Goal: Task Accomplishment & Management: Complete application form

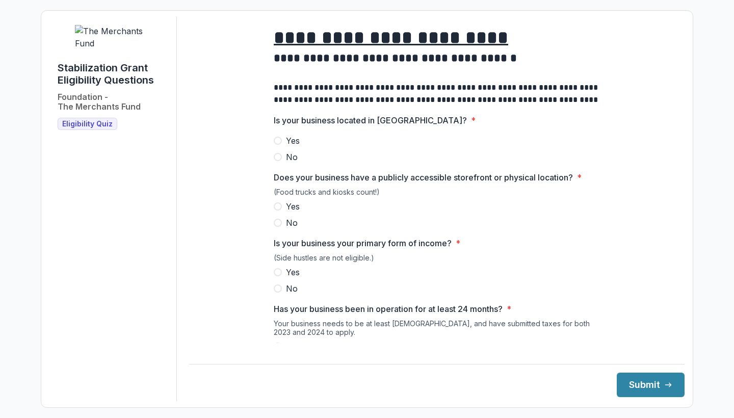
click at [278, 145] on span at bounding box center [278, 141] width 8 height 8
click at [279, 211] on span at bounding box center [278, 206] width 8 height 8
click at [279, 278] on label "Yes" at bounding box center [437, 272] width 326 height 12
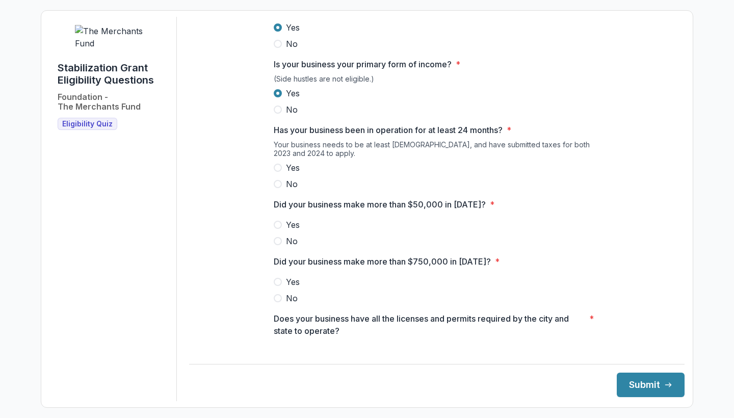
scroll to position [180, 0]
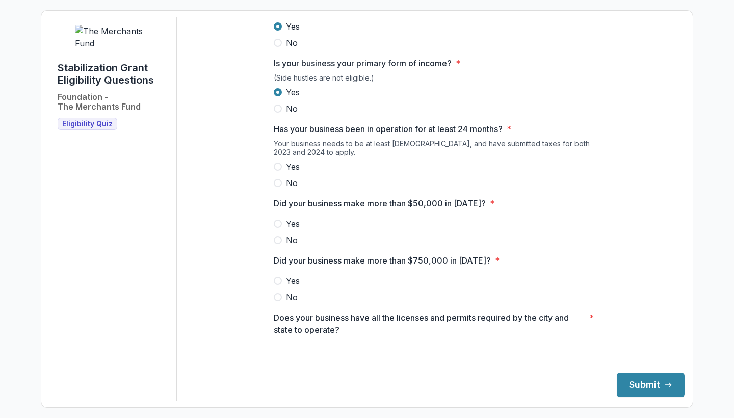
click at [278, 171] on span at bounding box center [278, 167] width 8 height 8
click at [279, 228] on span at bounding box center [278, 224] width 8 height 8
click at [280, 301] on span at bounding box center [278, 297] width 8 height 8
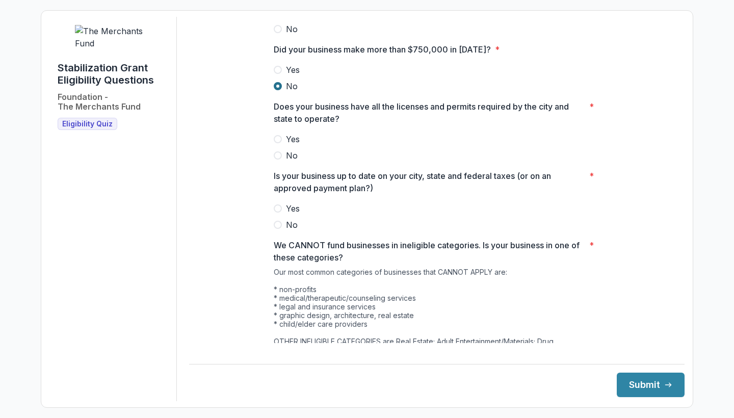
scroll to position [395, 0]
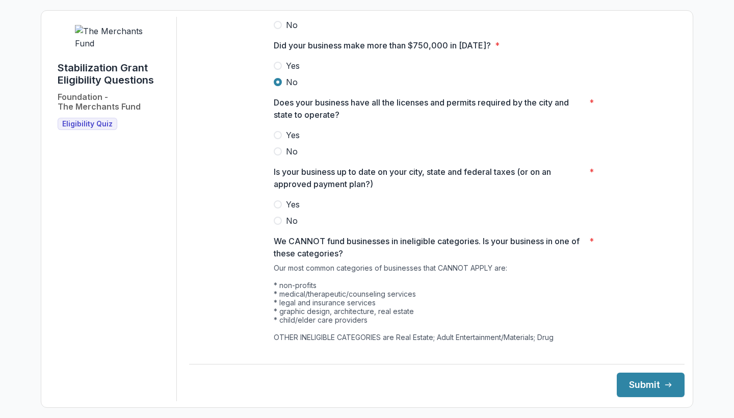
click at [277, 139] on span at bounding box center [278, 135] width 8 height 8
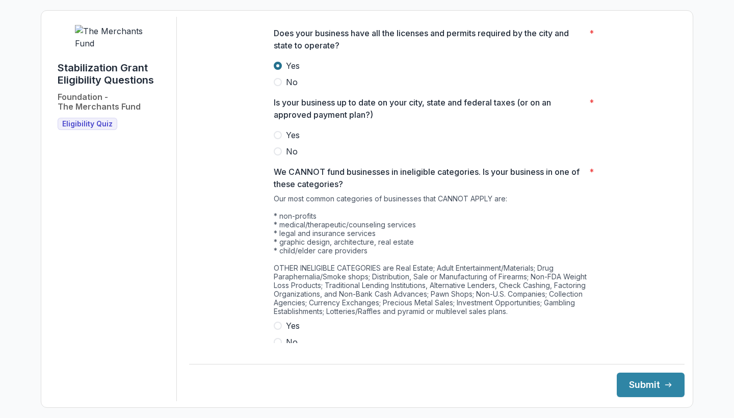
scroll to position [485, 0]
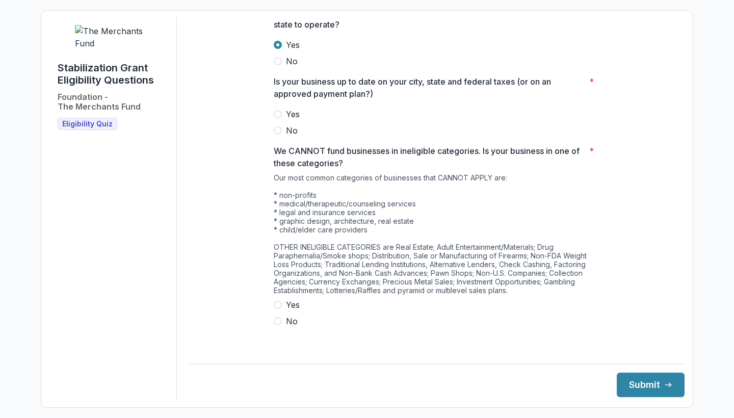
click at [280, 120] on label "Yes" at bounding box center [437, 114] width 326 height 12
click at [279, 325] on span at bounding box center [278, 321] width 8 height 8
click at [667, 386] on button "Submit" at bounding box center [651, 385] width 68 height 24
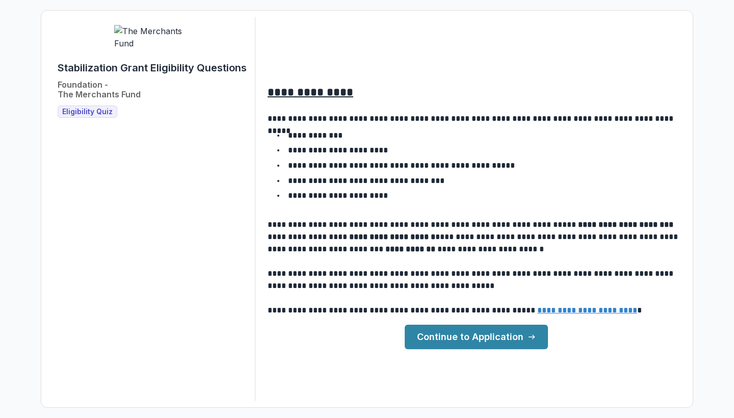
click at [478, 330] on link "Continue to Application" at bounding box center [476, 337] width 143 height 24
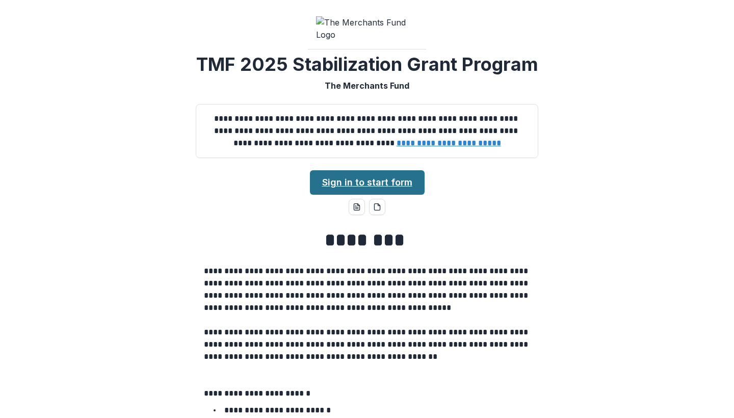
click at [397, 195] on link "Sign in to start form" at bounding box center [367, 182] width 115 height 24
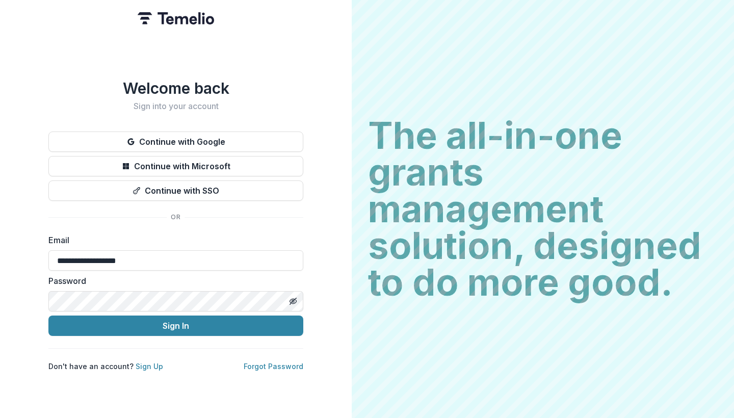
type input "**********"
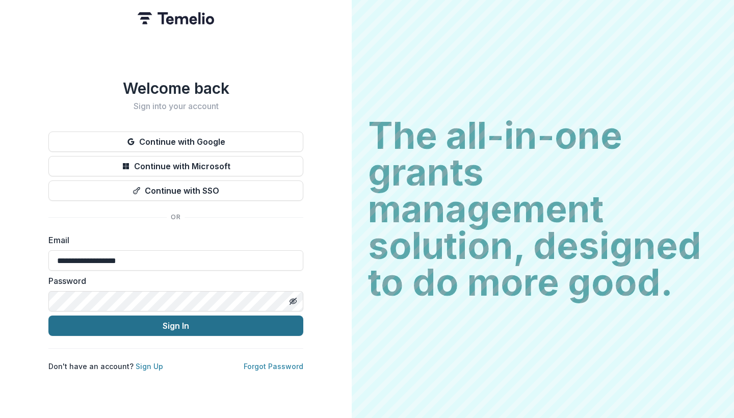
click at [166, 326] on button "Sign In" at bounding box center [175, 326] width 255 height 20
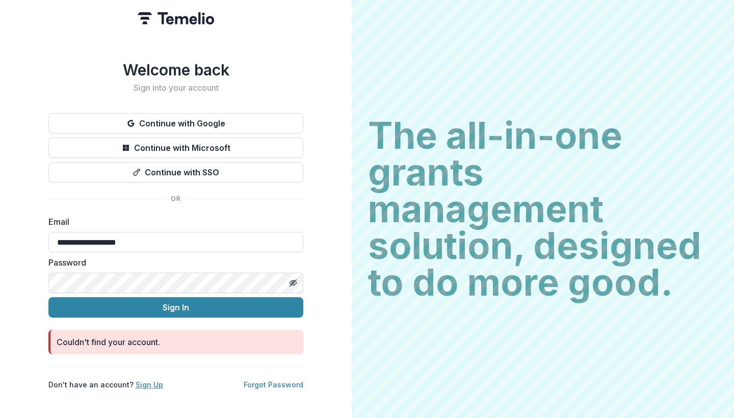
click at [144, 383] on link "Sign Up" at bounding box center [150, 384] width 28 height 9
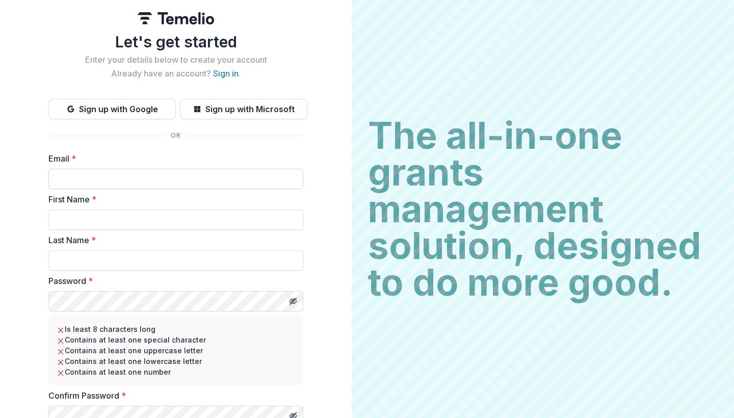
type input "*"
type input "**********"
type input "*"
click at [173, 184] on input "**********" at bounding box center [175, 179] width 255 height 20
type input "**********"
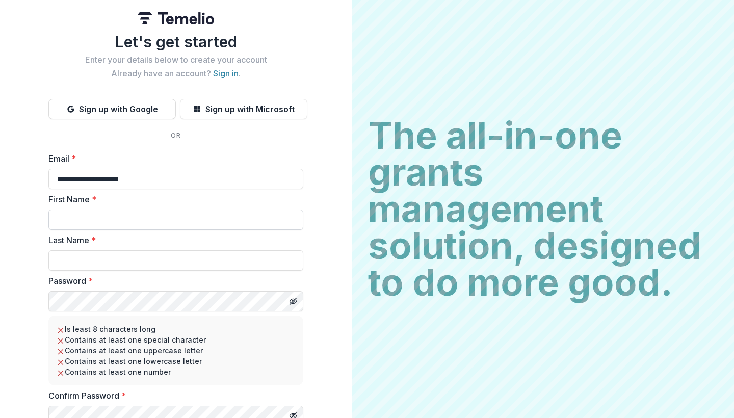
click at [165, 218] on input "First Name *" at bounding box center [175, 220] width 255 height 20
click at [165, 218] on input "***" at bounding box center [175, 220] width 255 height 20
type input "****"
type input "*****"
click at [322, 354] on div "**********" at bounding box center [176, 227] width 352 height 455
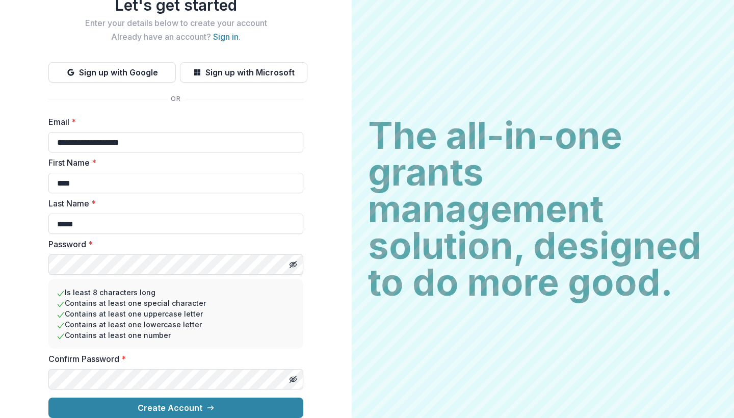
scroll to position [45, 0]
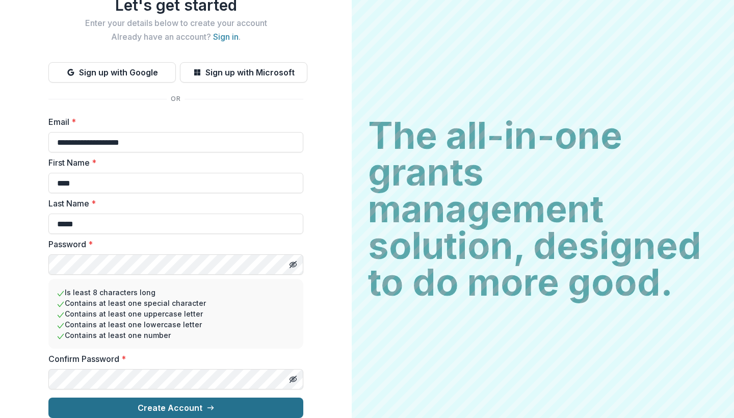
click at [211, 404] on icon "submit" at bounding box center [211, 408] width 8 height 8
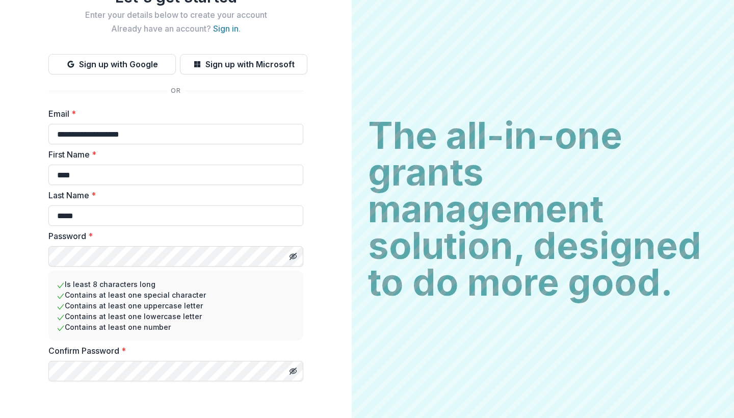
click at [251, 386] on div at bounding box center [175, 386] width 255 height 0
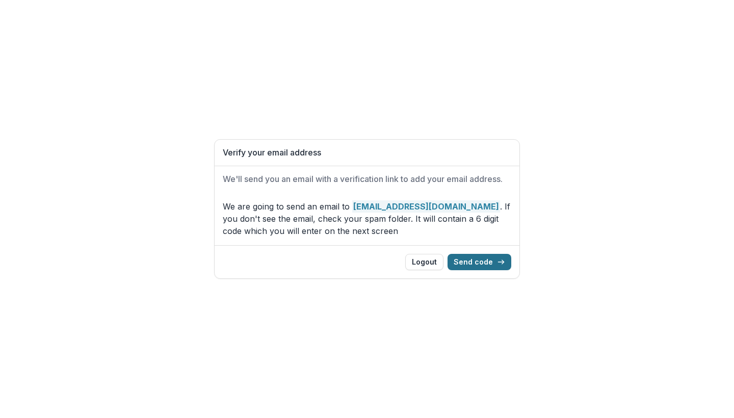
click at [474, 265] on button "Send code" at bounding box center [480, 262] width 64 height 16
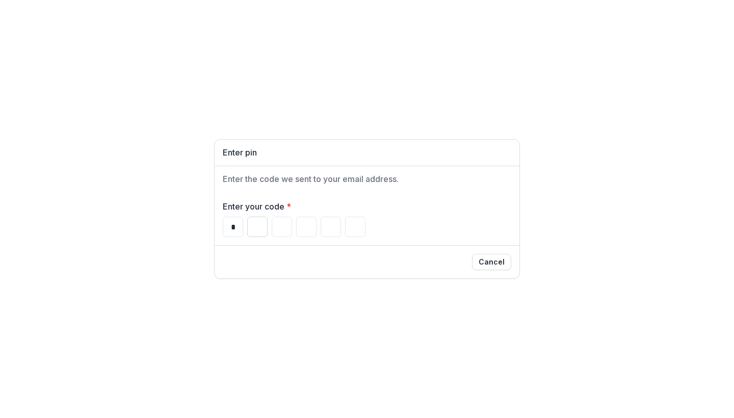
type input "*"
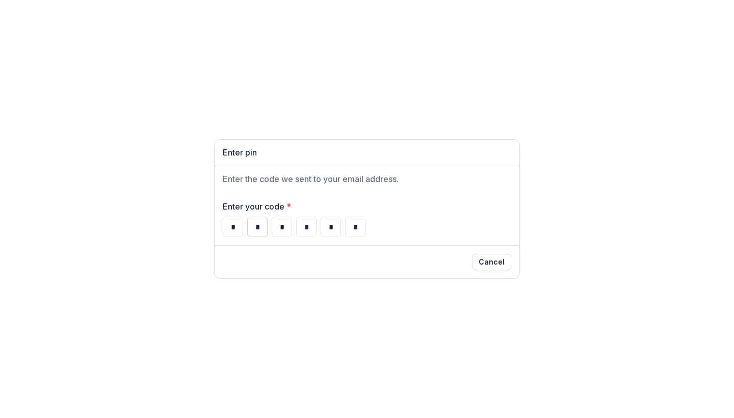
type input "*"
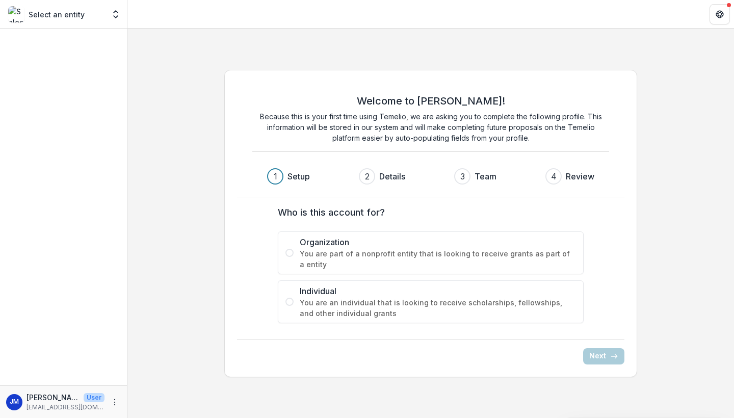
click at [290, 300] on span at bounding box center [290, 302] width 8 height 8
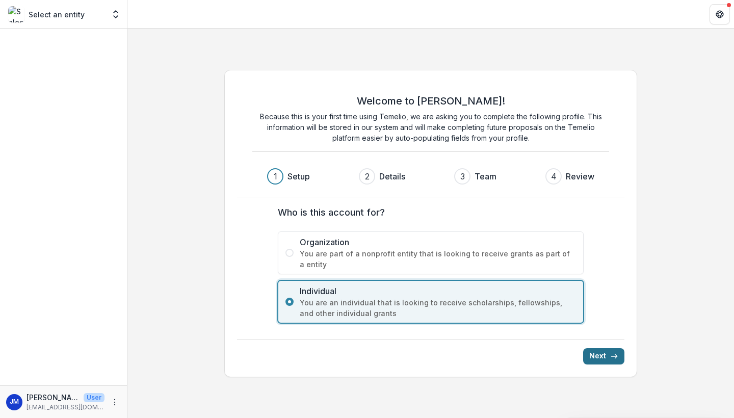
click at [595, 356] on button "Next" at bounding box center [603, 356] width 41 height 16
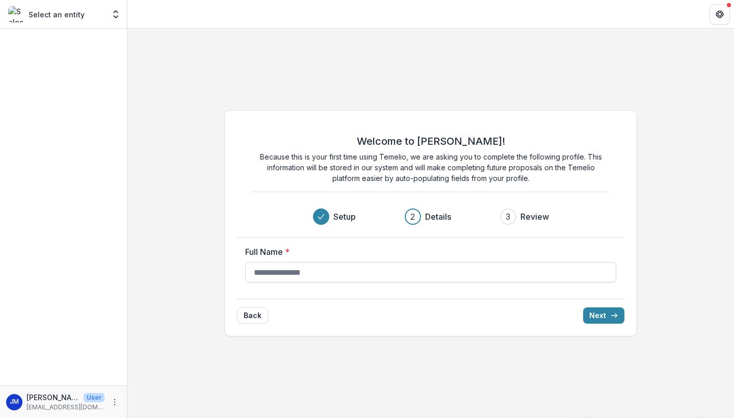
click at [428, 276] on input "Full Name *" at bounding box center [431, 272] width 372 height 20
click at [428, 279] on input "****" at bounding box center [431, 272] width 372 height 20
type input "*"
type input "**********"
click at [603, 321] on button "Next" at bounding box center [603, 315] width 41 height 16
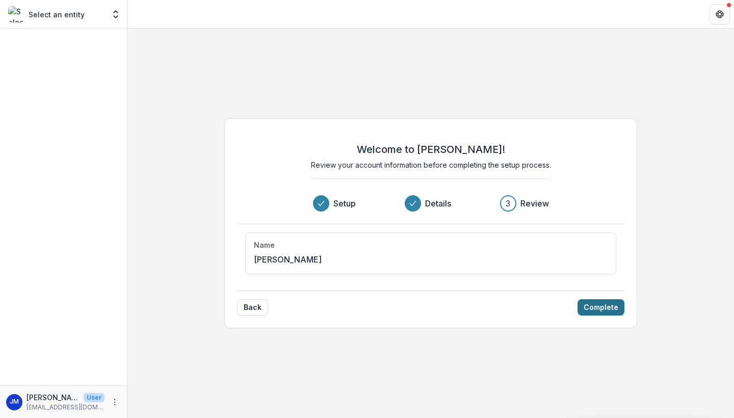
click at [600, 313] on button "Complete" at bounding box center [601, 307] width 47 height 16
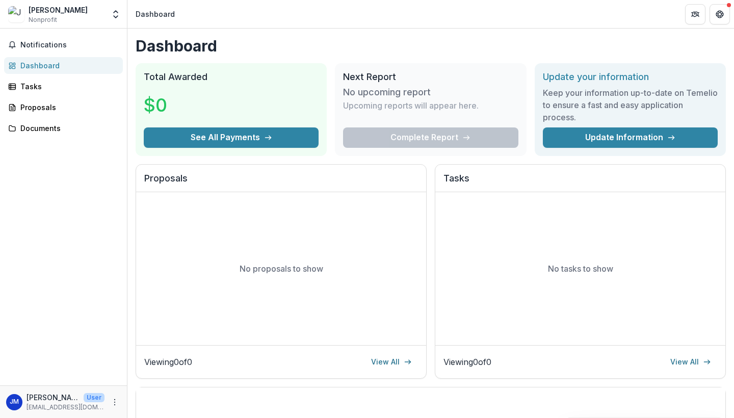
click at [186, 261] on div "No proposals to show" at bounding box center [281, 268] width 290 height 153
click at [224, 368] on div "Viewing 0 of 0 View All" at bounding box center [281, 362] width 274 height 16
click at [226, 368] on div "Viewing 0 of 0 View All" at bounding box center [281, 362] width 274 height 16
click at [50, 42] on span "Notifications" at bounding box center [69, 45] width 98 height 9
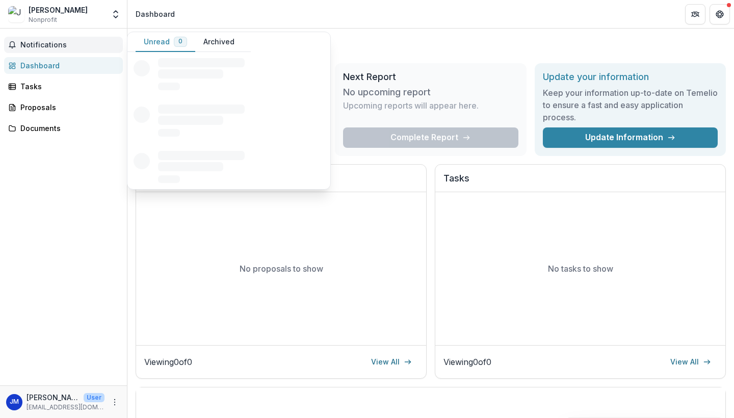
click at [12, 401] on div "JM" at bounding box center [14, 402] width 9 height 7
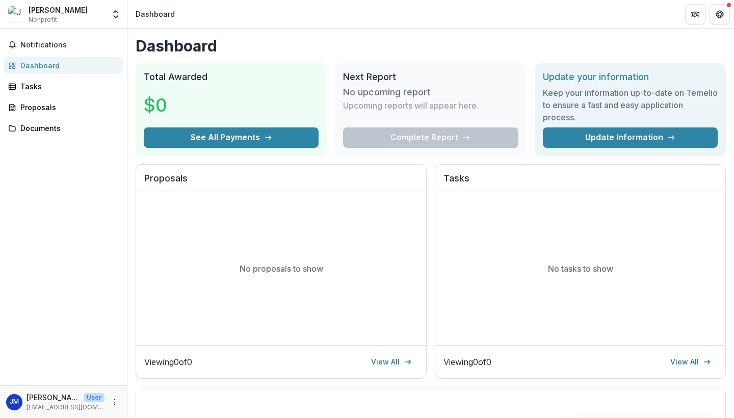
click at [12, 401] on div "JM" at bounding box center [14, 402] width 9 height 7
click at [654, 139] on link "Update Information" at bounding box center [630, 137] width 175 height 20
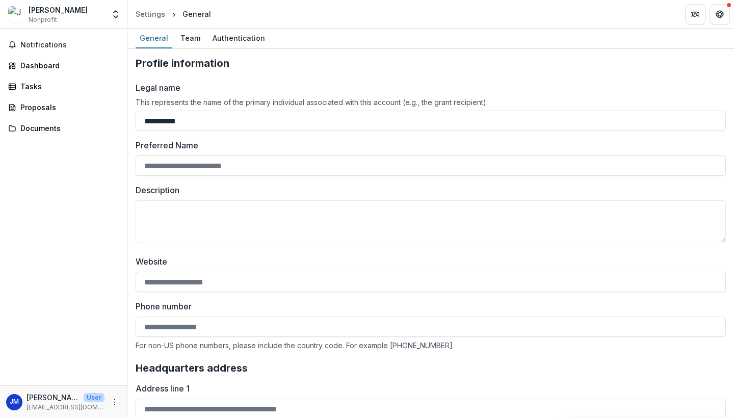
click at [30, 88] on div "Tasks" at bounding box center [67, 86] width 94 height 11
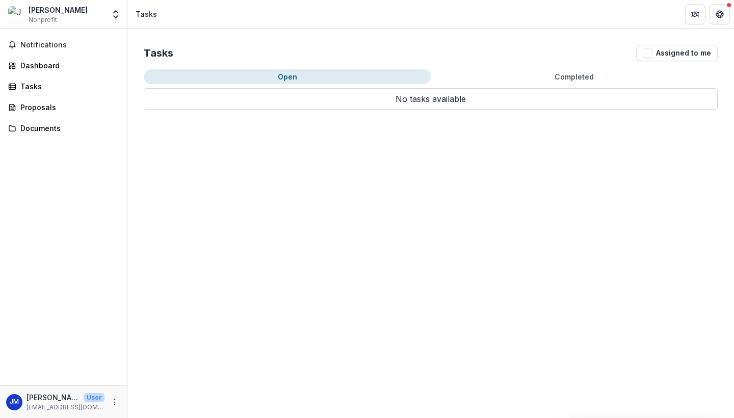
click at [18, 13] on img at bounding box center [16, 14] width 16 height 16
click at [23, 13] on img at bounding box center [16, 14] width 16 height 16
click at [32, 46] on span "Notifications" at bounding box center [69, 45] width 98 height 9
click at [33, 66] on div "Dashboard" at bounding box center [67, 65] width 94 height 11
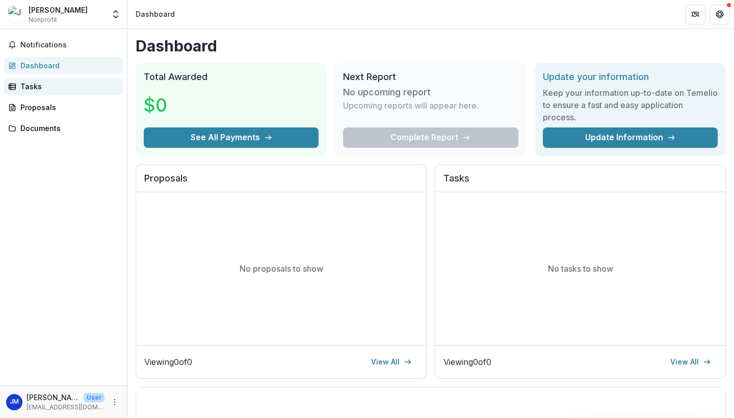
click at [46, 85] on div "Tasks" at bounding box center [67, 86] width 94 height 11
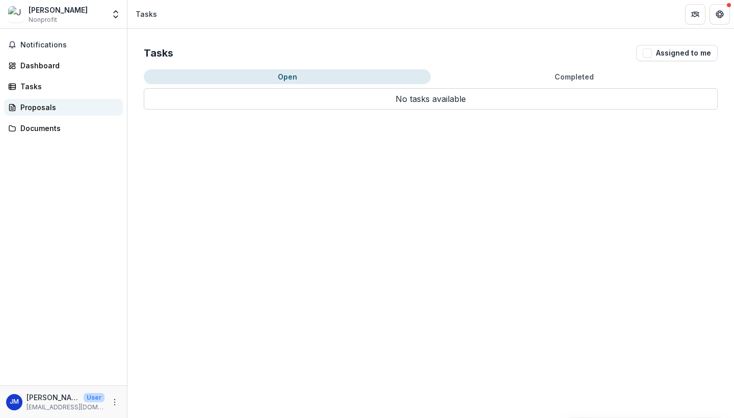
click at [31, 110] on div "Proposals" at bounding box center [67, 107] width 94 height 11
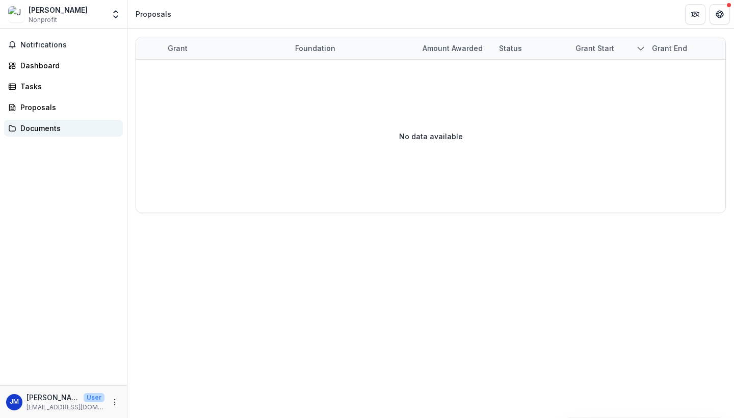
click at [34, 134] on link "Documents" at bounding box center [63, 128] width 119 height 17
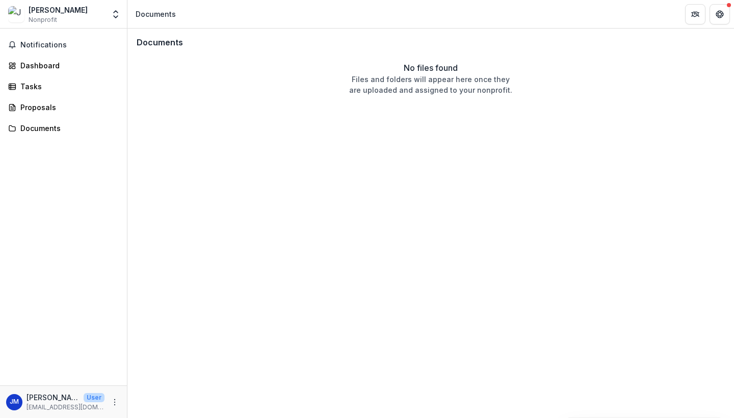
click at [13, 404] on div "JM" at bounding box center [14, 402] width 9 height 7
click at [114, 403] on icon "More" at bounding box center [115, 402] width 8 height 8
click at [155, 396] on button "Logout" at bounding box center [181, 397] width 109 height 17
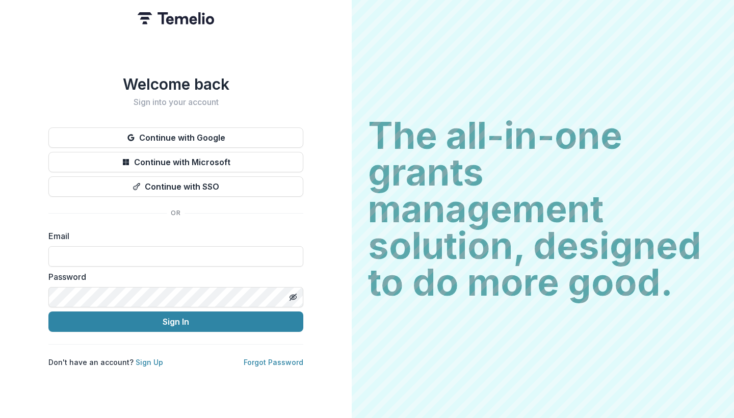
type input "**********"
click at [176, 322] on button "Sign In" at bounding box center [175, 322] width 255 height 20
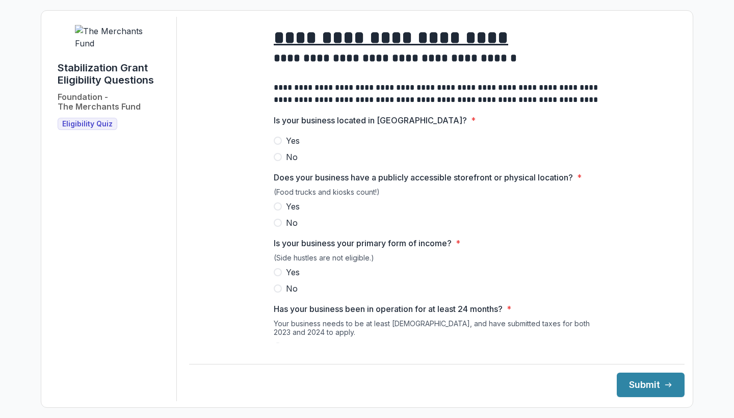
scroll to position [1, 0]
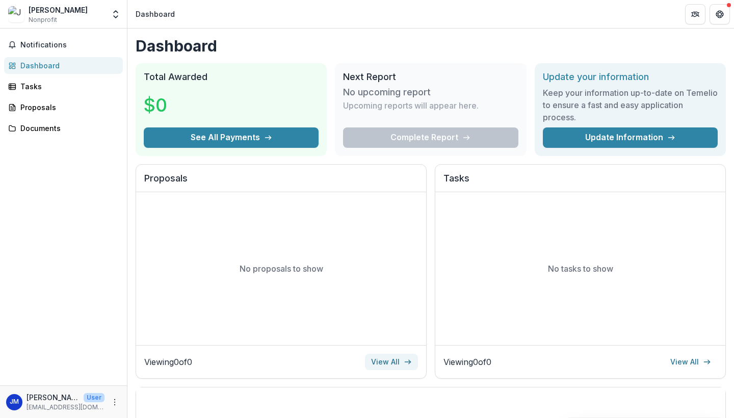
click at [382, 364] on link "View All" at bounding box center [391, 362] width 53 height 16
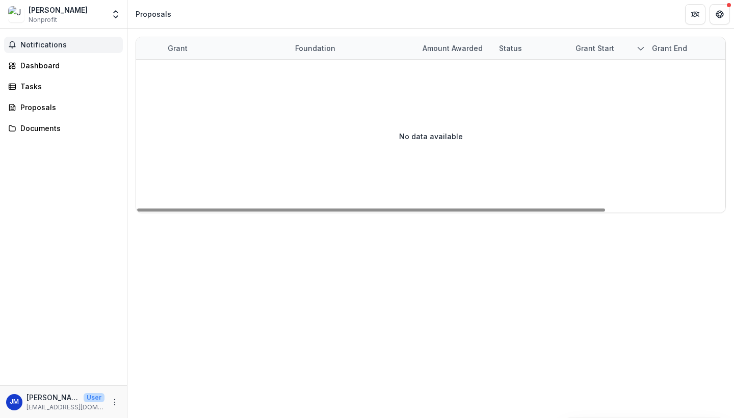
click at [62, 44] on span "Notifications" at bounding box center [69, 45] width 98 height 9
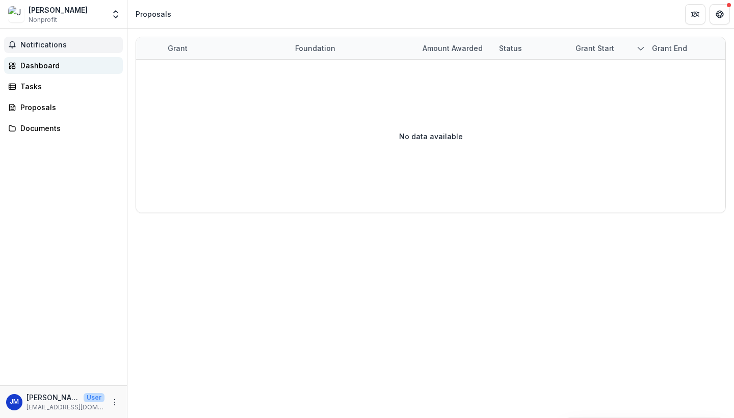
click at [53, 65] on div "Dashboard" at bounding box center [67, 65] width 94 height 11
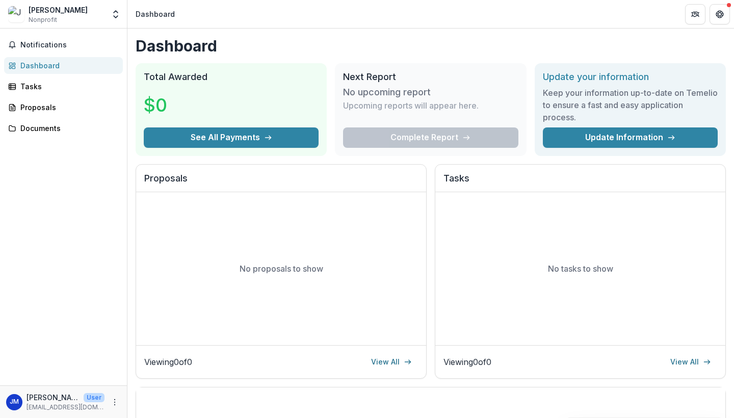
click at [15, 20] on img at bounding box center [16, 14] width 16 height 16
click at [114, 15] on icon "Open entity switcher" at bounding box center [116, 14] width 10 height 10
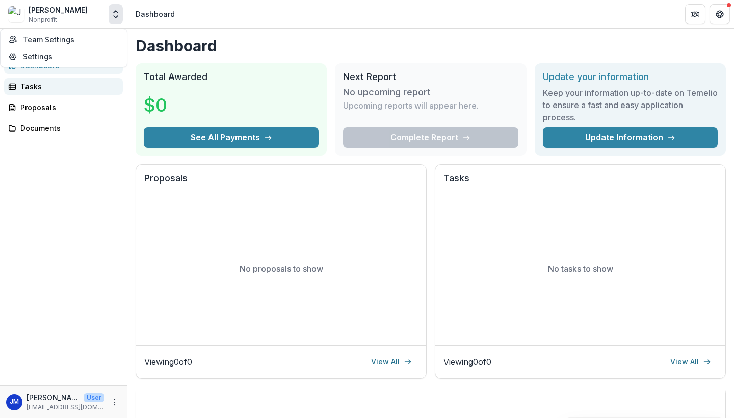
click at [30, 89] on div "Tasks" at bounding box center [67, 86] width 94 height 11
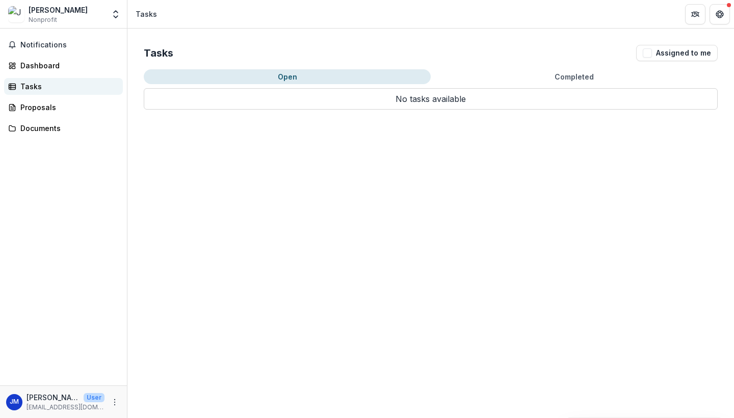
click at [38, 88] on div "Tasks" at bounding box center [67, 86] width 94 height 11
click at [51, 41] on span "Notifications" at bounding box center [69, 45] width 98 height 9
click at [18, 405] on div "JM" at bounding box center [14, 402] width 9 height 7
click at [112, 402] on icon "More" at bounding box center [115, 402] width 8 height 8
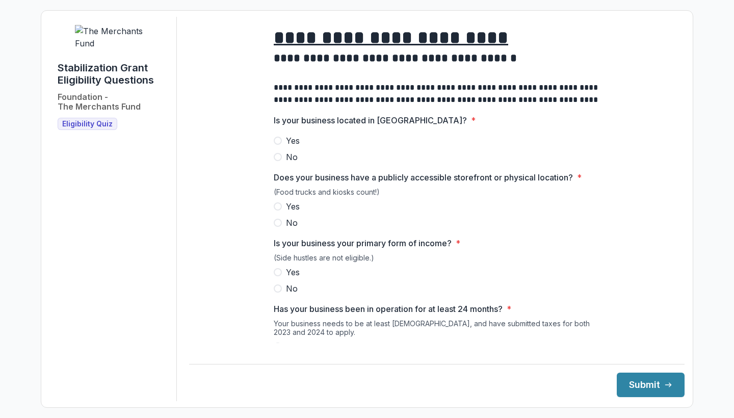
click at [277, 145] on span at bounding box center [278, 141] width 8 height 8
click at [279, 211] on span at bounding box center [278, 206] width 8 height 8
click at [278, 278] on label "Yes" at bounding box center [437, 272] width 326 height 12
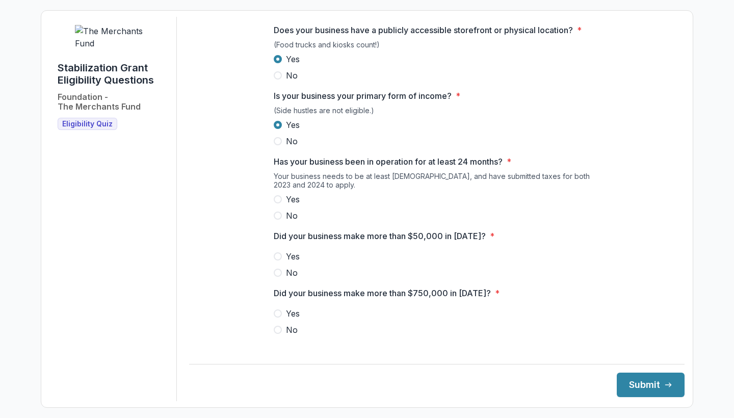
scroll to position [148, 0]
click at [280, 205] on label "Yes" at bounding box center [437, 199] width 326 height 12
click at [279, 260] on span at bounding box center [278, 256] width 8 height 8
click at [275, 334] on span at bounding box center [278, 329] width 8 height 8
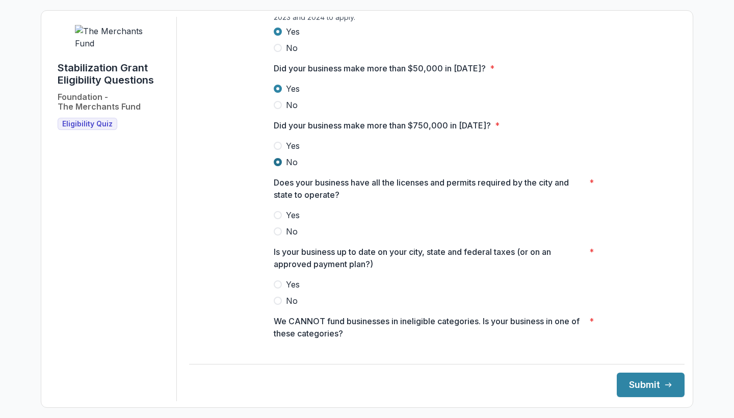
scroll to position [321, 0]
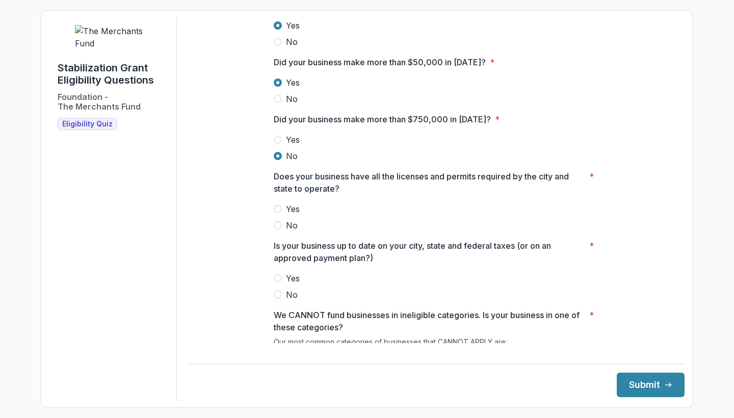
click at [275, 213] on span at bounding box center [278, 209] width 8 height 8
click at [278, 283] on span at bounding box center [278, 278] width 8 height 8
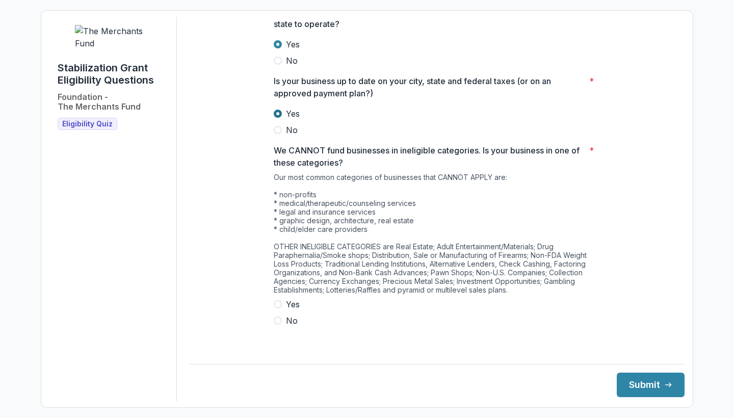
scroll to position [485, 0]
click at [274, 325] on span at bounding box center [278, 321] width 8 height 8
click at [651, 389] on button "Submit" at bounding box center [651, 385] width 68 height 24
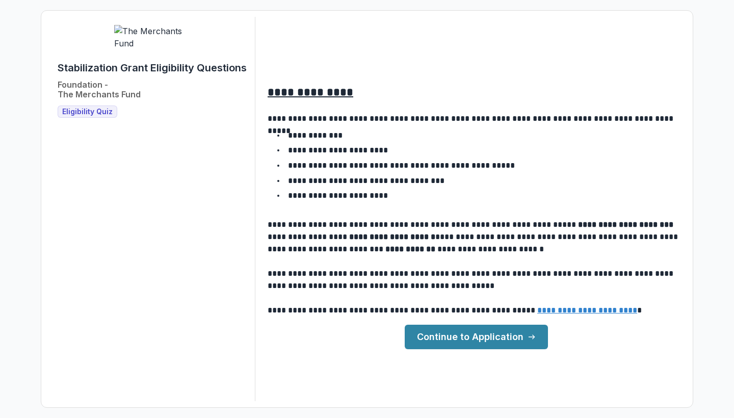
click at [521, 336] on link "Continue to Application" at bounding box center [476, 337] width 143 height 24
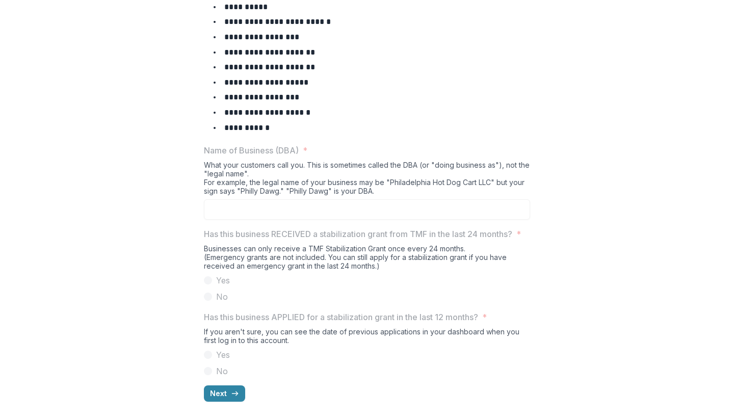
scroll to position [475, 0]
click at [477, 199] on input "Name of Business (DBA) *" at bounding box center [367, 209] width 326 height 20
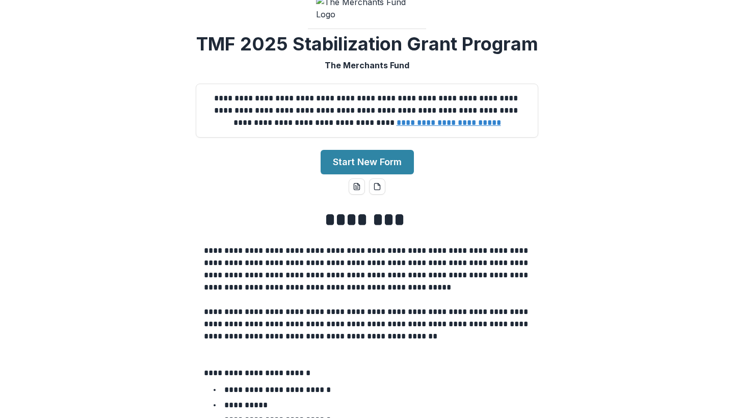
scroll to position [36, 0]
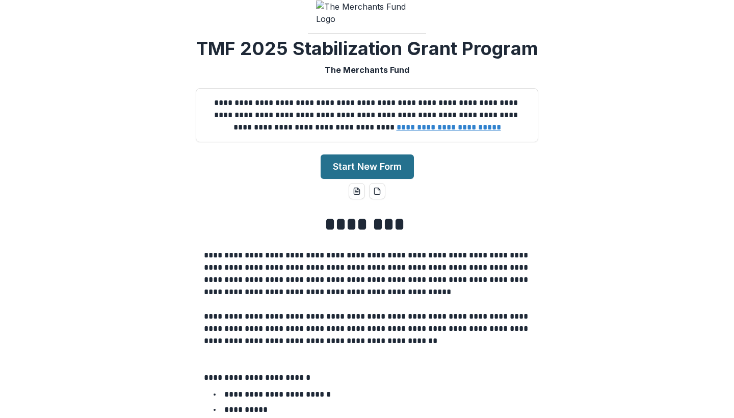
click at [351, 179] on button "Start New Form" at bounding box center [367, 167] width 93 height 24
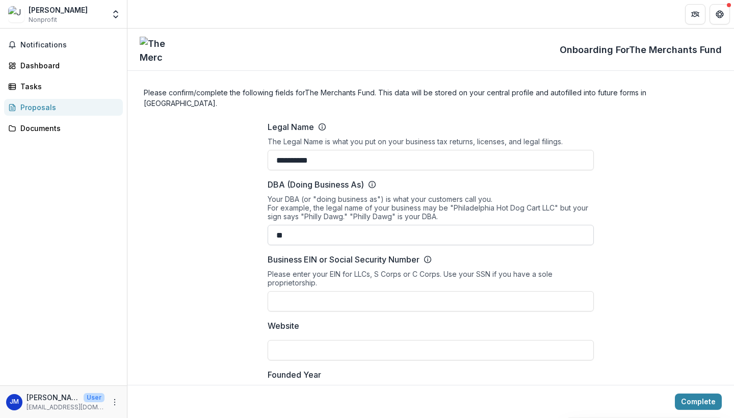
type input "*"
type input "**********"
click at [330, 291] on input "Business EIN or Social Security Number" at bounding box center [431, 301] width 326 height 20
type input "**********"
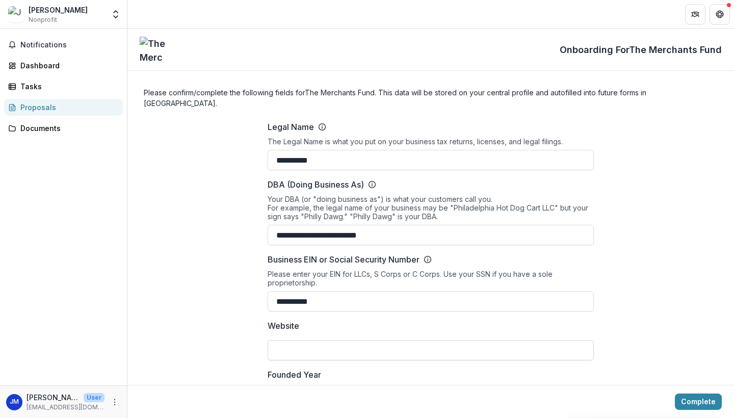
click at [319, 340] on input "Website" at bounding box center [431, 350] width 326 height 20
type input "**********"
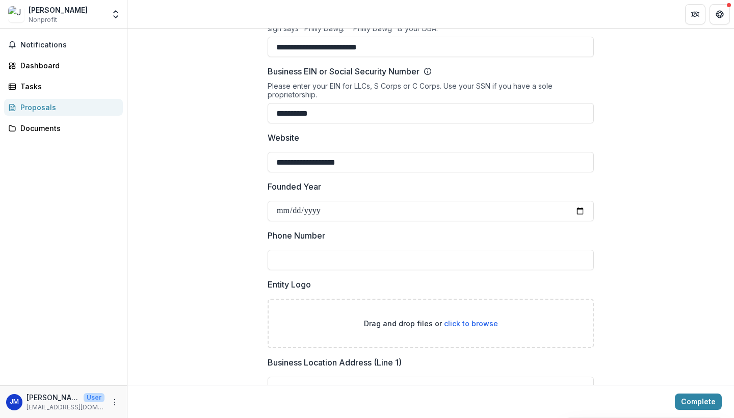
scroll to position [193, 0]
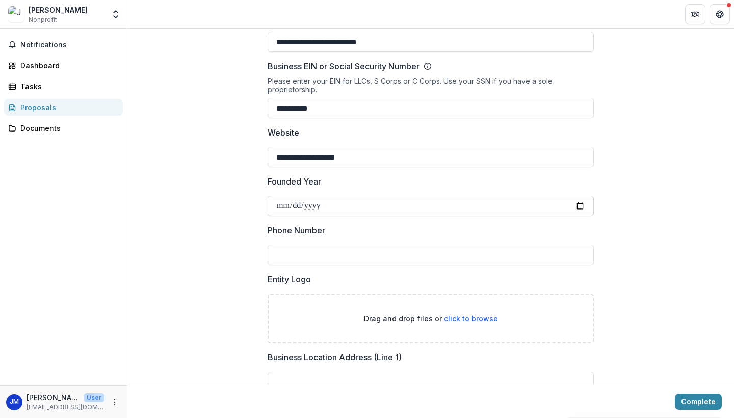
click at [330, 196] on input "Founded Year" at bounding box center [431, 206] width 326 height 20
click at [301, 196] on input "Founded Year" at bounding box center [431, 206] width 326 height 20
click at [331, 196] on input "Founded Year" at bounding box center [431, 206] width 326 height 20
click at [325, 196] on input "Founded Year" at bounding box center [431, 206] width 326 height 20
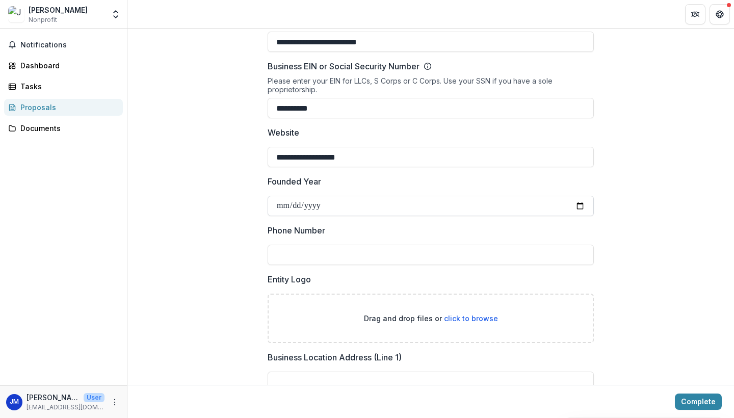
type input "**********"
click at [585, 229] on div "Phone Number" at bounding box center [431, 244] width 326 height 41
type input "**********"
click at [469, 314] on span "click to browse" at bounding box center [471, 318] width 54 height 9
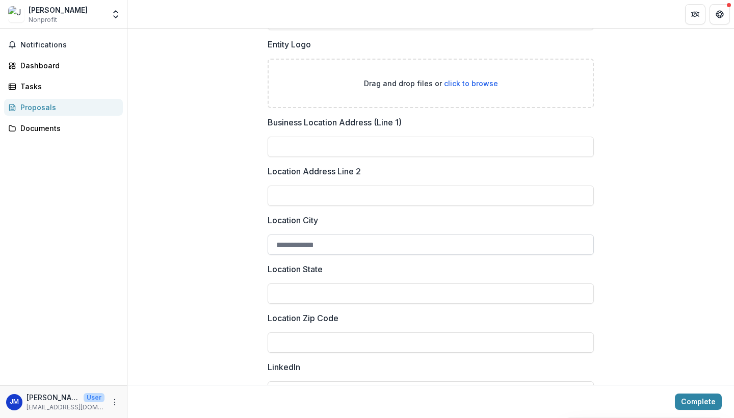
scroll to position [429, 0]
type input "**********"
type input "*****"
click at [628, 356] on div "**********" at bounding box center [430, 124] width 607 height 881
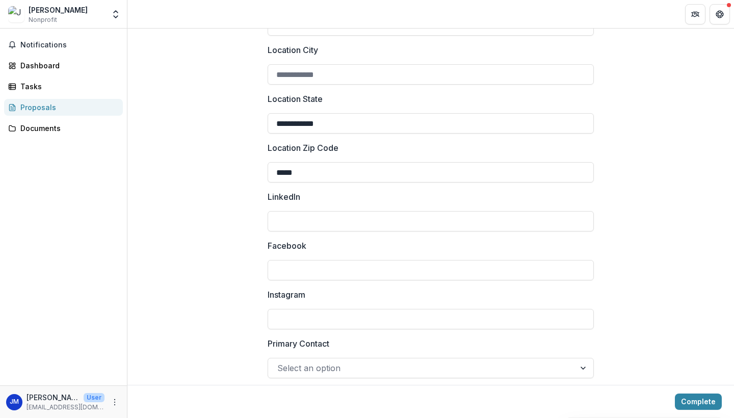
scroll to position [598, 0]
click at [392, 310] on input "Instagram" at bounding box center [431, 320] width 326 height 20
type input "**********"
click at [584, 360] on div at bounding box center [584, 369] width 18 height 19
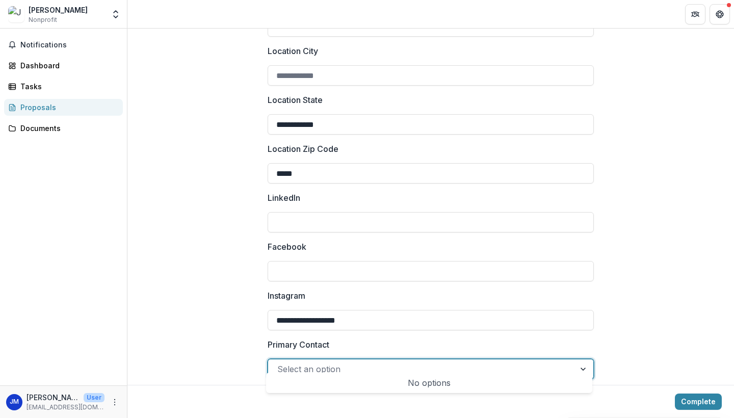
click at [584, 360] on div at bounding box center [584, 369] width 18 height 19
click at [375, 362] on div at bounding box center [421, 369] width 289 height 14
drag, startPoint x: 717, startPoint y: 57, endPoint x: 715, endPoint y: 49, distance: 7.9
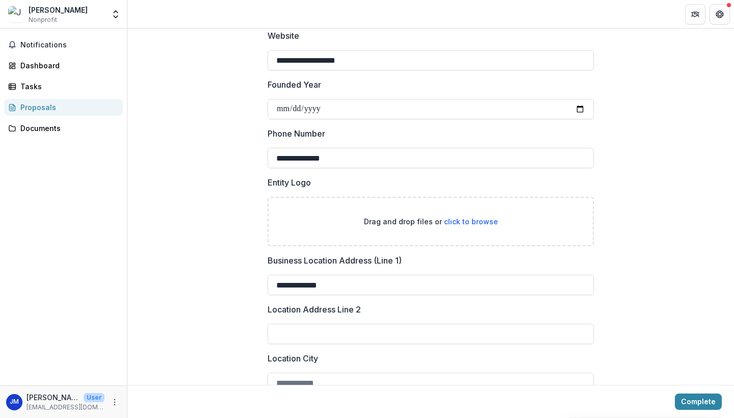
scroll to position [278, 0]
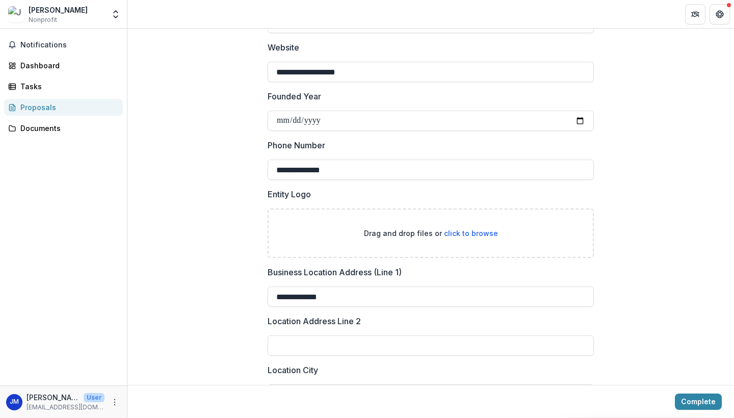
click at [475, 229] on span "click to browse" at bounding box center [471, 233] width 54 height 9
click at [474, 229] on span "click to browse" at bounding box center [471, 233] width 54 height 9
type input "**********"
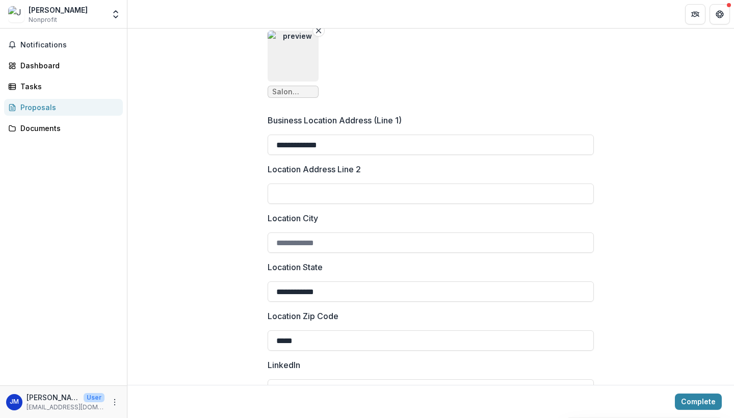
scroll to position [517, 0]
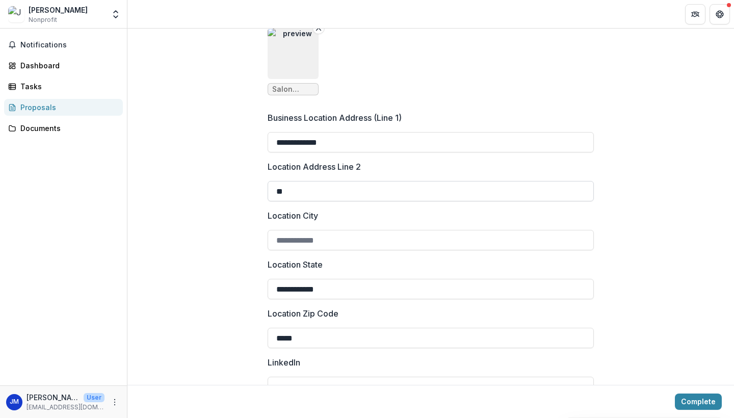
type input "*"
type input "*****"
click at [624, 250] on div "**********" at bounding box center [430, 78] width 607 height 964
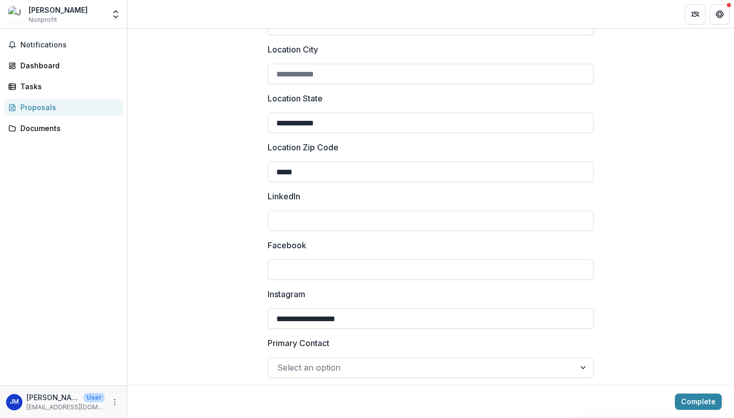
scroll to position [681, 0]
click at [580, 360] on div at bounding box center [584, 369] width 18 height 19
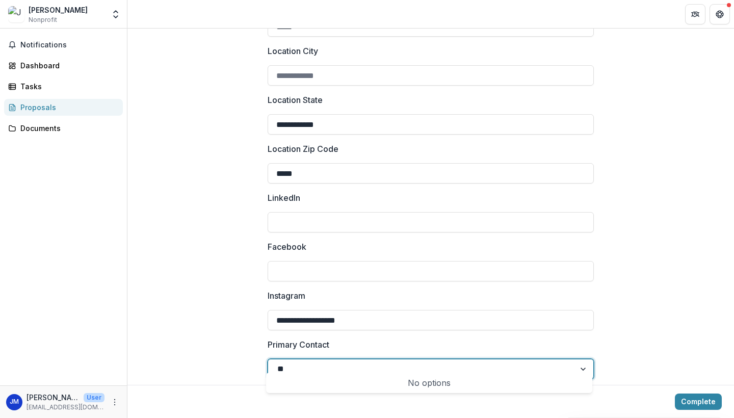
type input "*"
type input "*****"
click at [582, 361] on div at bounding box center [584, 369] width 18 height 19
click at [452, 383] on div "No options" at bounding box center [429, 383] width 322 height 20
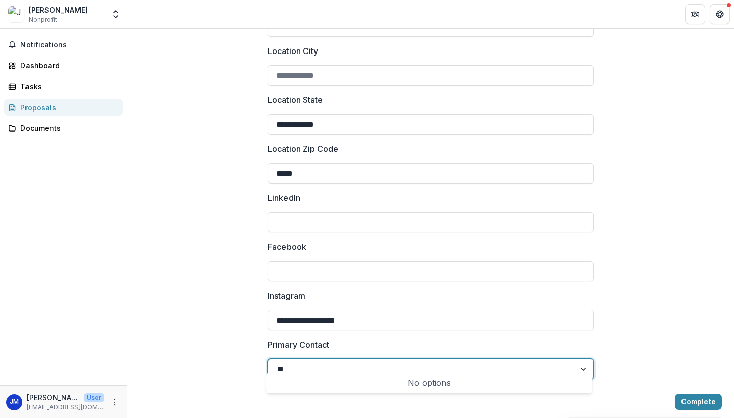
type input "*"
type input "*****"
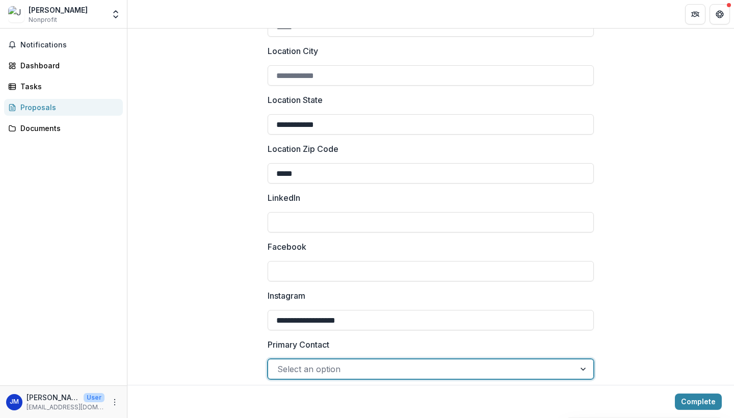
click at [583, 360] on div at bounding box center [584, 369] width 18 height 19
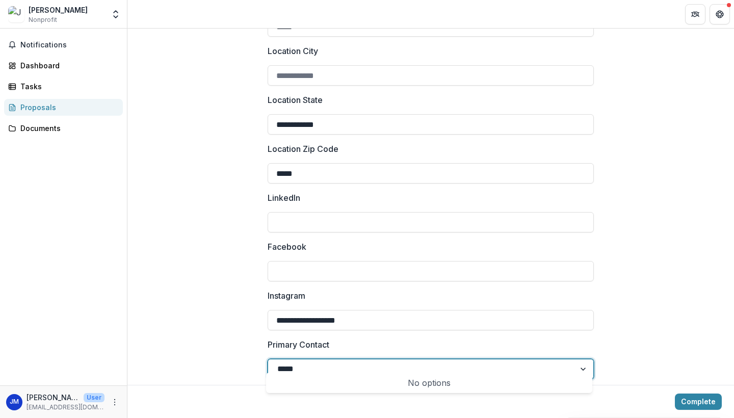
type input "*****"
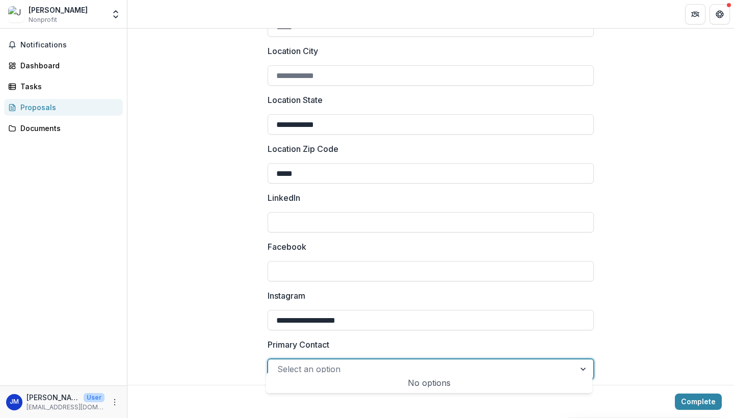
click at [581, 360] on div at bounding box center [584, 369] width 18 height 19
click at [444, 386] on div "No options" at bounding box center [429, 383] width 322 height 20
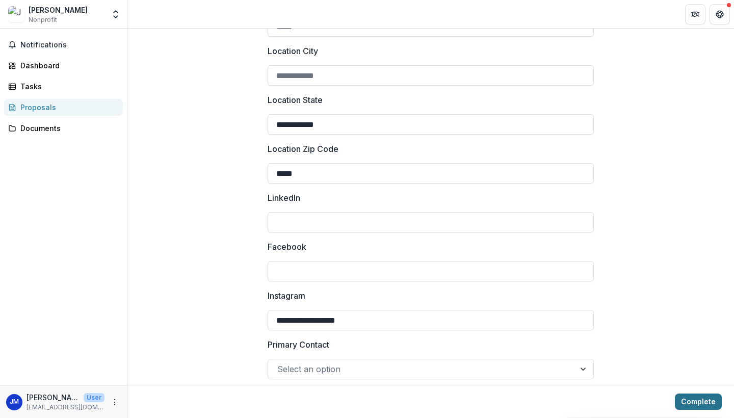
click at [684, 404] on button "Complete" at bounding box center [698, 402] width 47 height 16
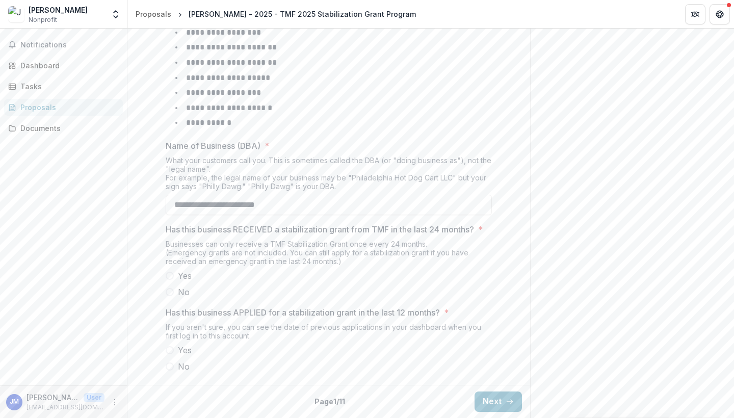
scroll to position [81, 0]
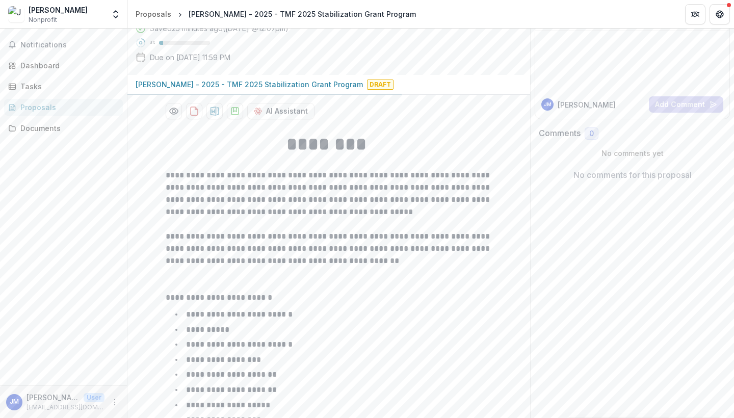
click at [560, 325] on div "Send comments or questions to The Merchants Fund in the box below. The Merchant…" at bounding box center [632, 347] width 204 height 798
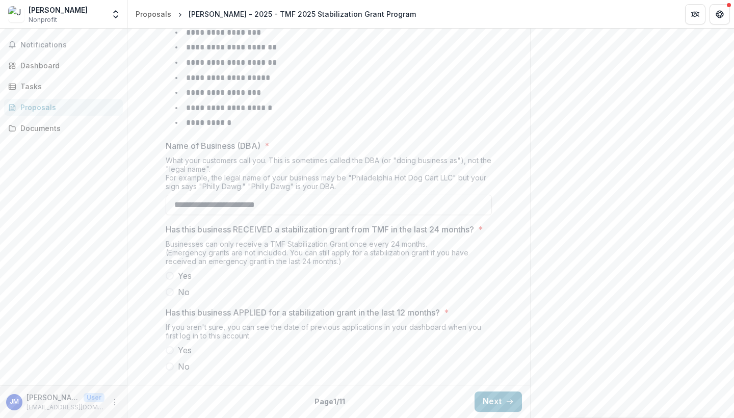
scroll to position [456, 0]
click at [171, 293] on span at bounding box center [170, 292] width 8 height 8
click at [171, 367] on span at bounding box center [170, 367] width 8 height 8
click at [489, 409] on button "Next" at bounding box center [498, 402] width 47 height 20
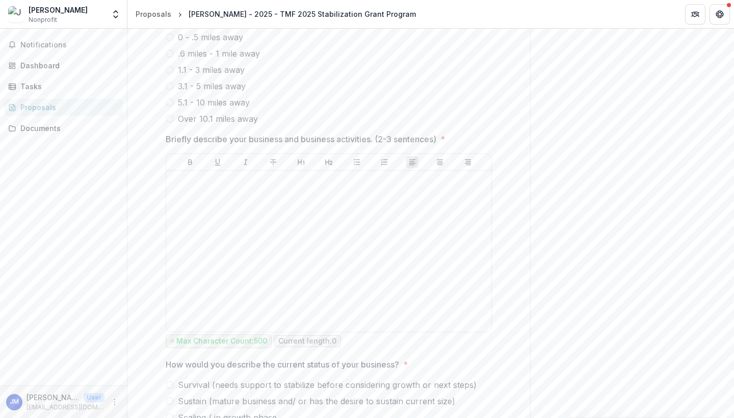
scroll to position [392, 0]
